Goal: Find specific page/section: Find specific page/section

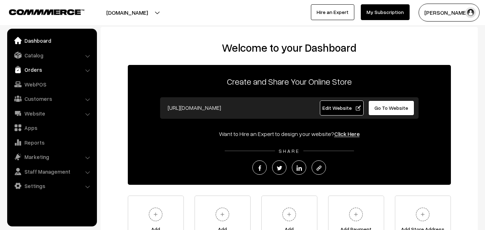
click at [43, 69] on link "Orders" at bounding box center [51, 69] width 85 height 13
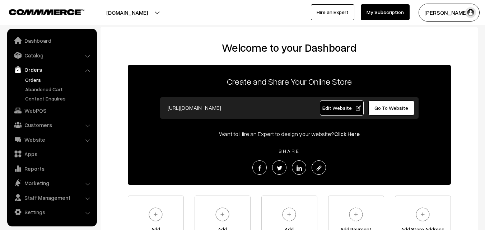
click at [38, 79] on link "Orders" at bounding box center [58, 80] width 71 height 8
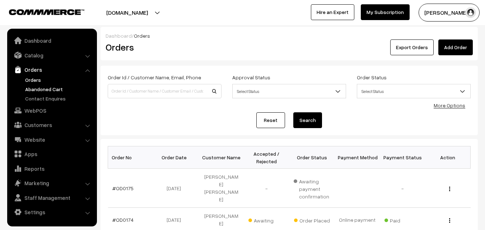
click at [43, 87] on link "Abandoned Cart" at bounding box center [58, 89] width 71 height 8
